Goal: Check status

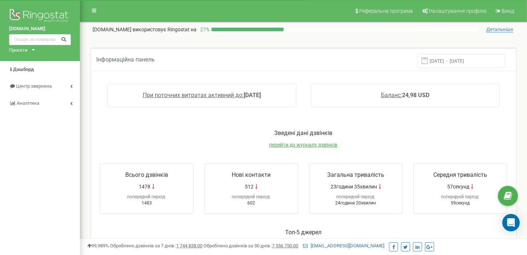
click at [441, 63] on input "13.08.2025 - 20.08.2025" at bounding box center [462, 61] width 88 height 14
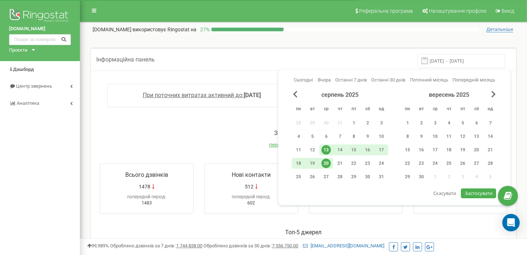
click at [324, 161] on div "20" at bounding box center [325, 162] width 9 height 9
click at [467, 192] on span "Застосувати" at bounding box center [479, 193] width 28 height 7
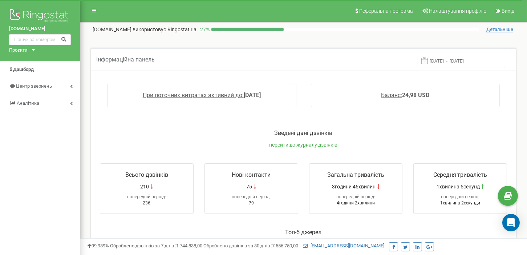
click at [445, 58] on input "20.08.2025 - 20.08.2025" at bounding box center [462, 61] width 88 height 14
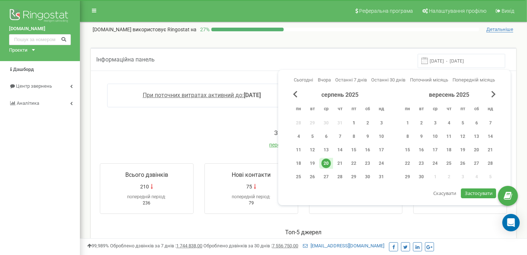
click at [356, 121] on div "1" at bounding box center [353, 122] width 9 height 9
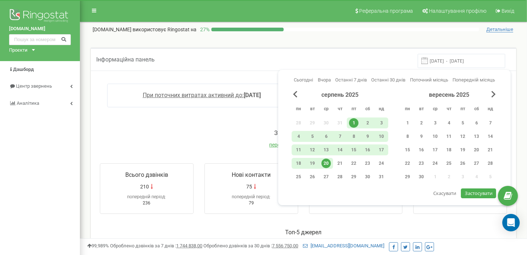
click at [474, 189] on button "Застосувати" at bounding box center [478, 193] width 35 height 10
type input "[DATE] - [DATE]"
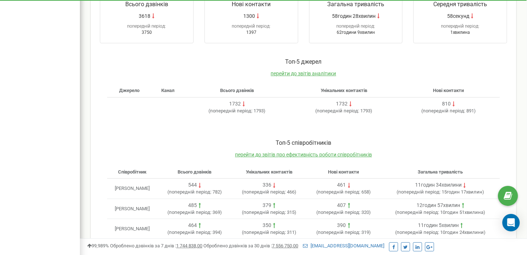
scroll to position [218, 0]
